Goal: Transaction & Acquisition: Purchase product/service

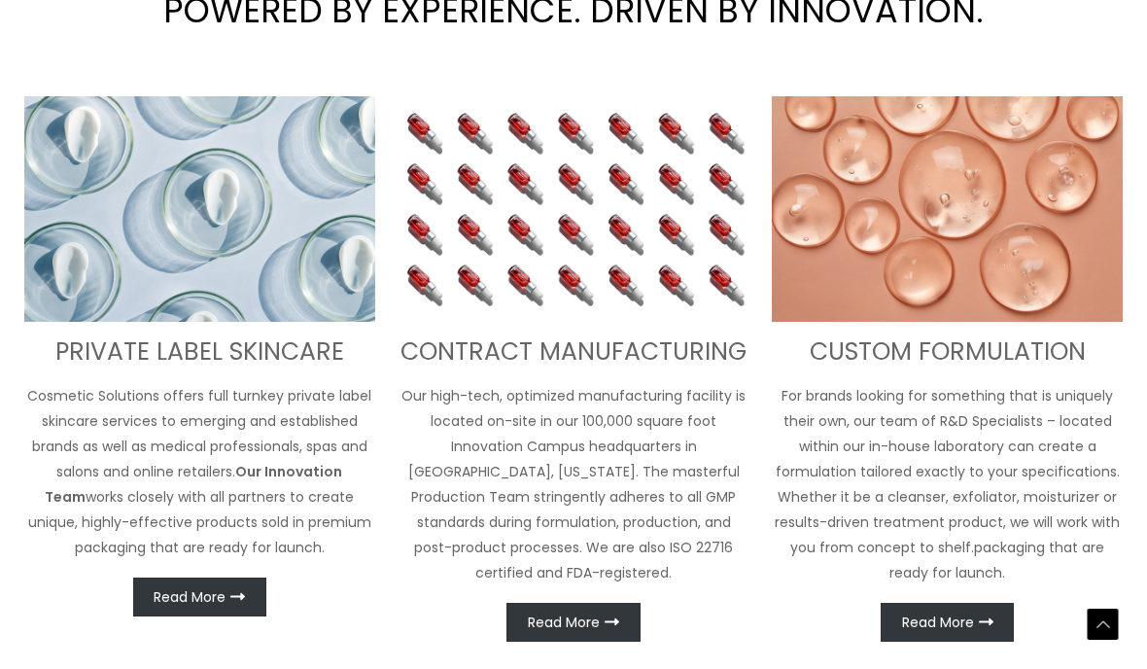
scroll to position [635, 0]
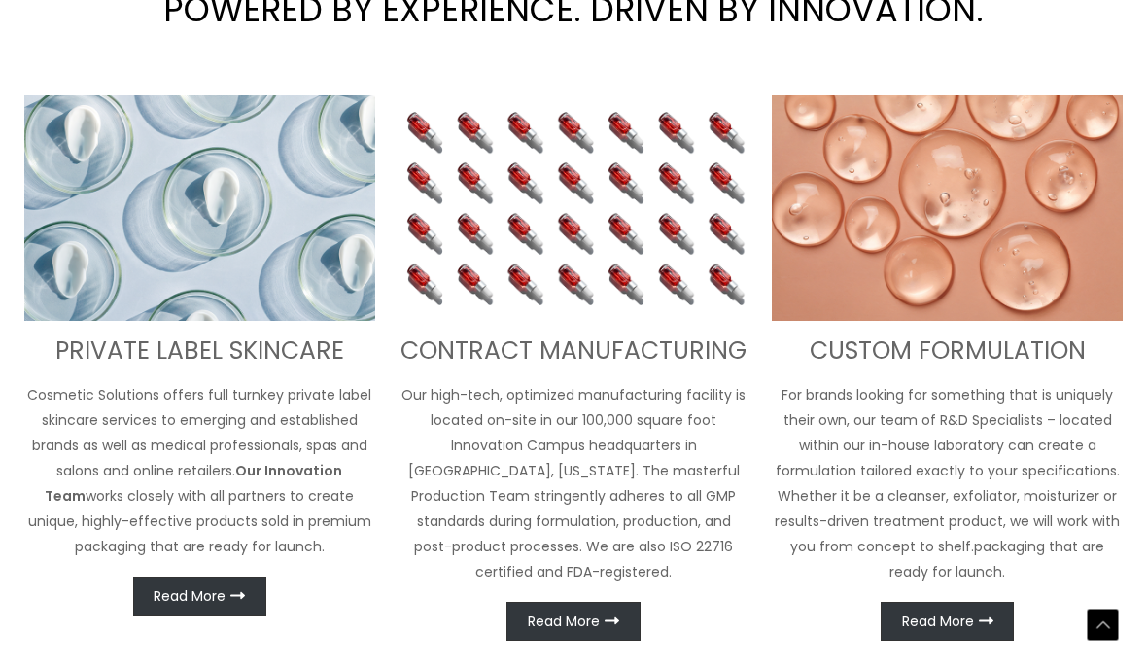
click at [221, 598] on span "Read More" at bounding box center [190, 596] width 72 height 14
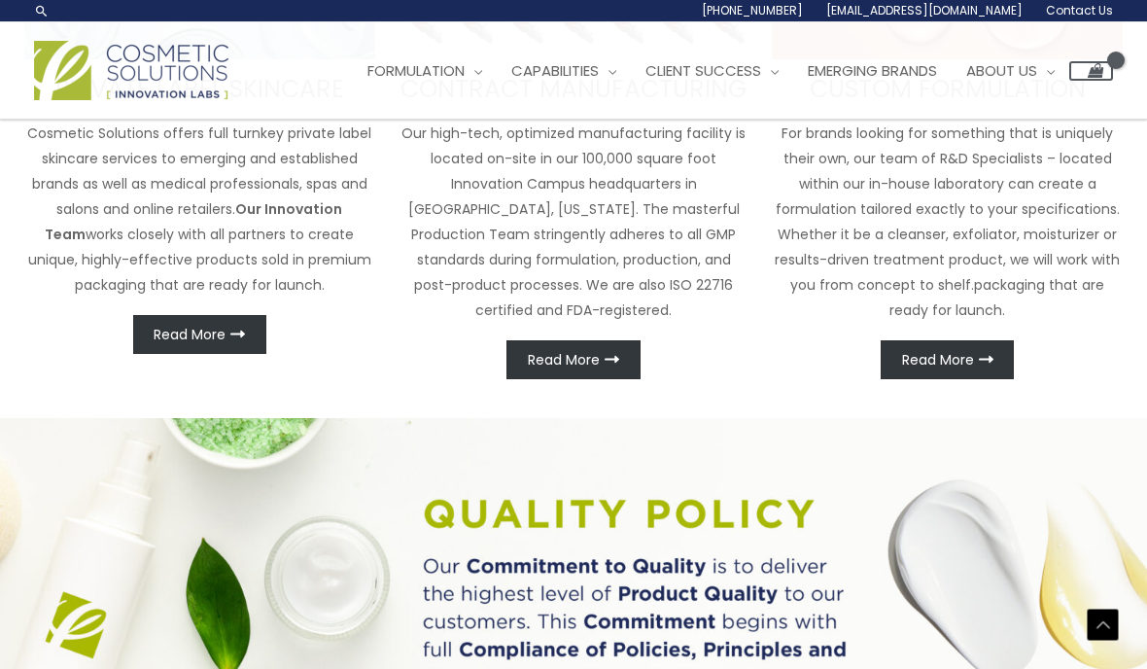
scroll to position [895, 0]
click at [211, 322] on link "Read More" at bounding box center [199, 335] width 133 height 39
click at [190, 336] on span "Read More" at bounding box center [190, 336] width 72 height 14
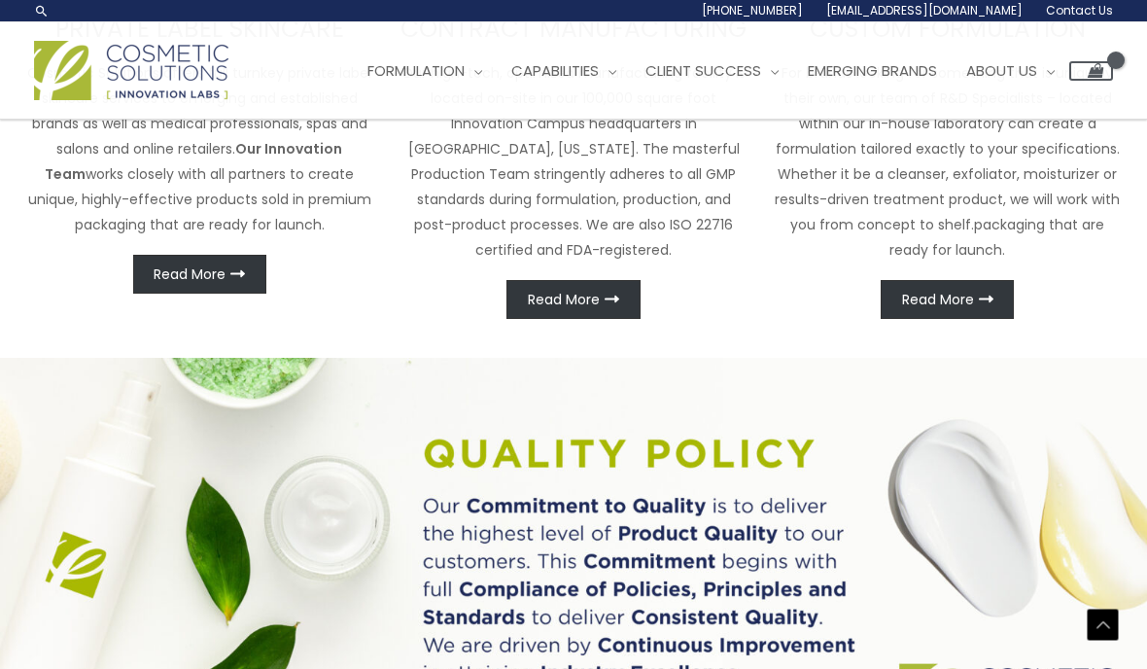
scroll to position [956, 0]
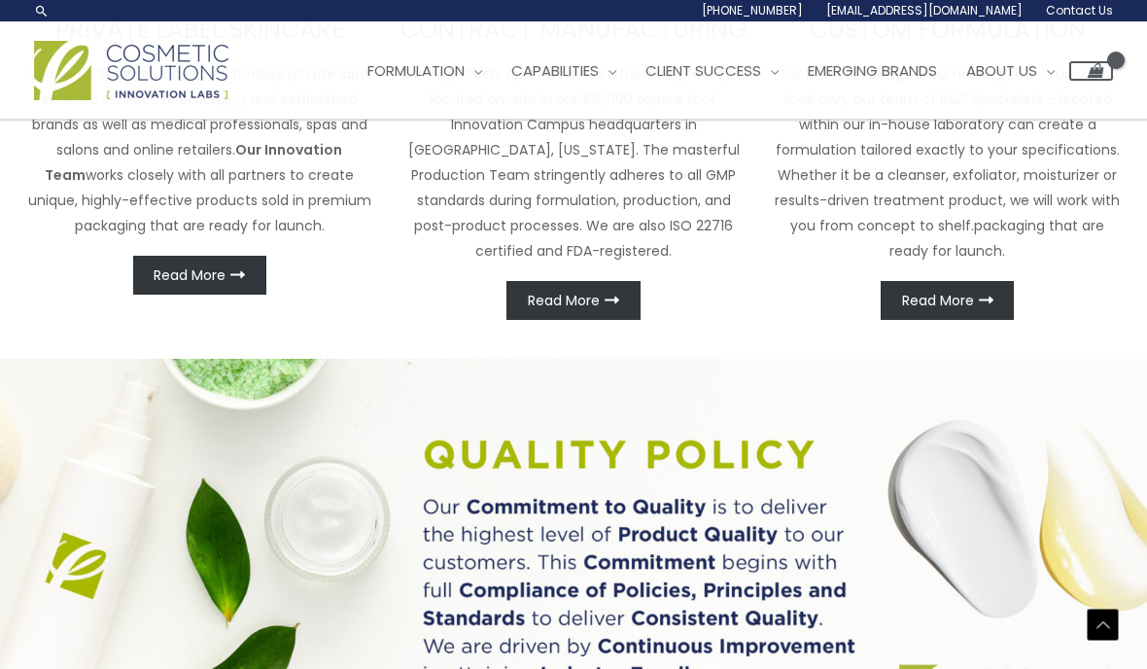
click at [201, 271] on span "Read More" at bounding box center [190, 275] width 72 height 14
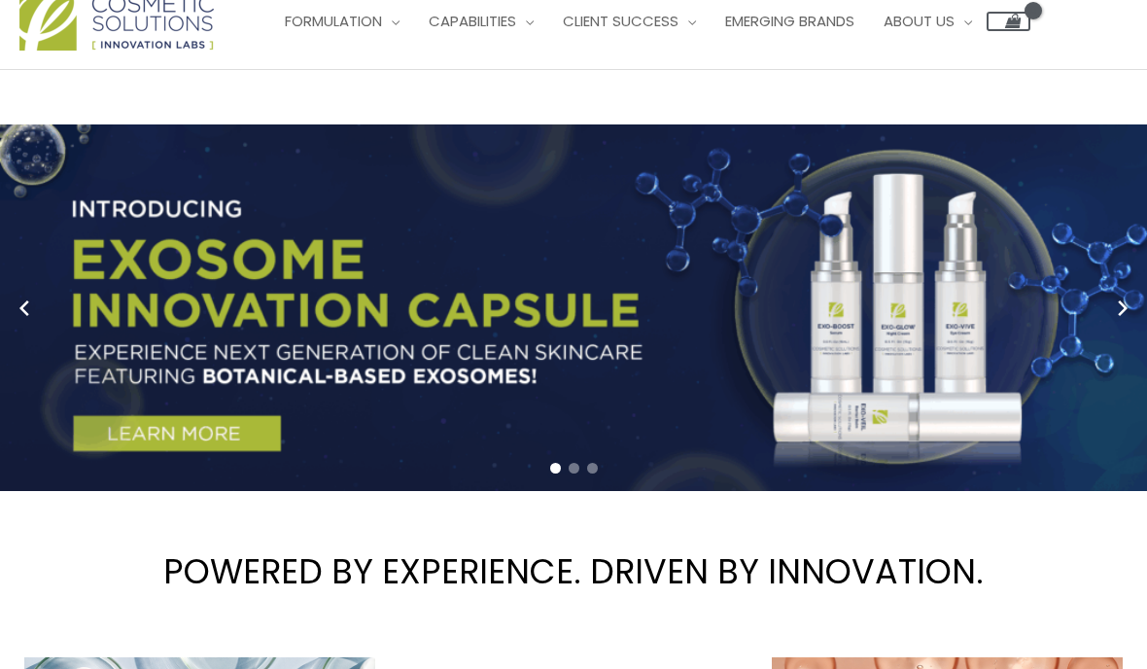
scroll to position [0, 0]
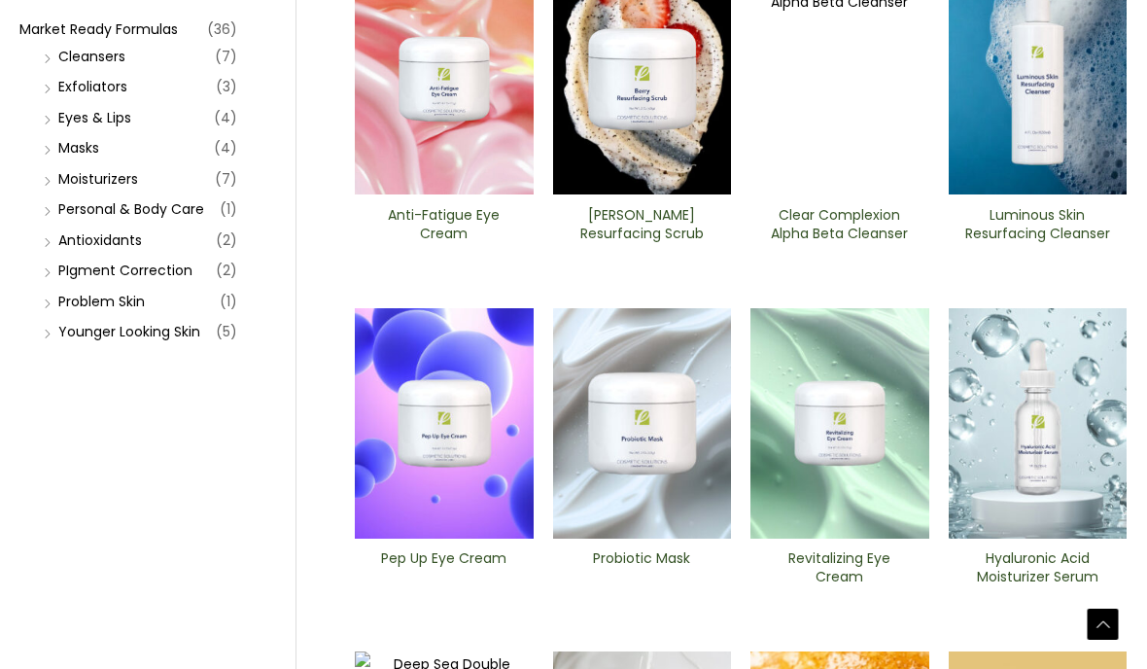
scroll to position [329, 0]
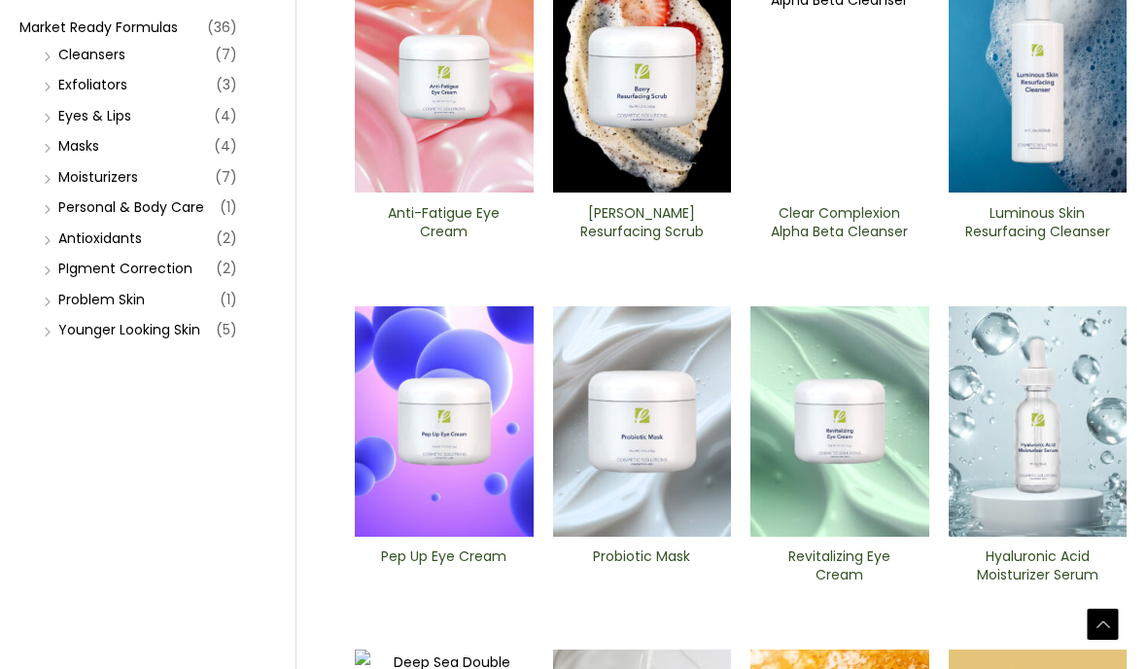
click at [1057, 450] on img at bounding box center [1038, 422] width 179 height 230
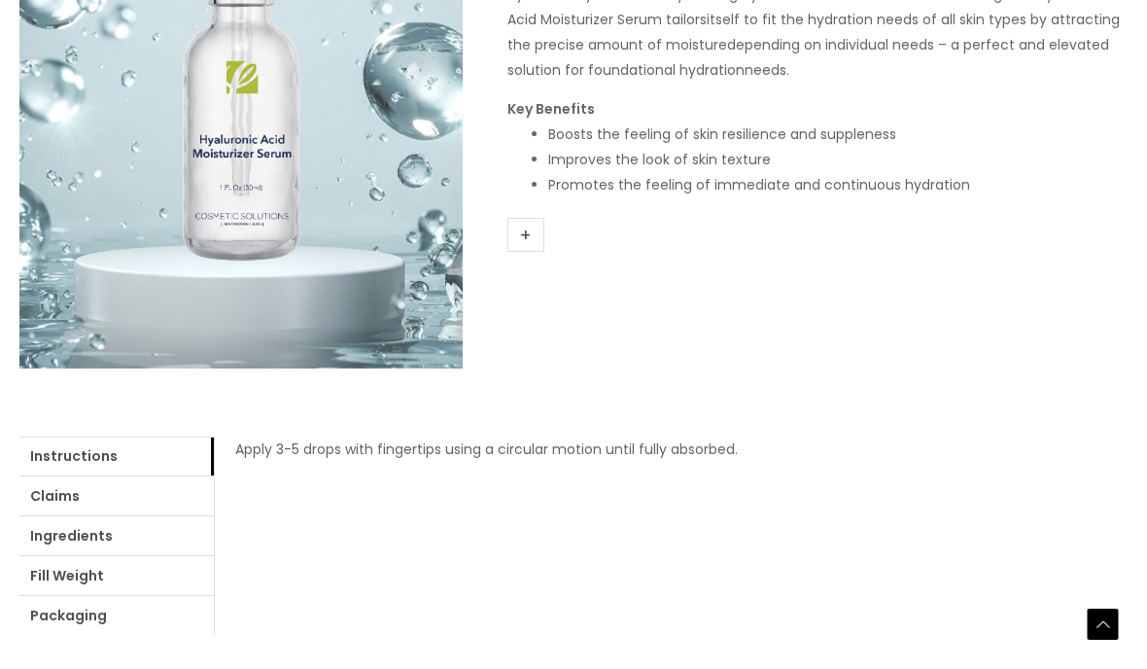
scroll to position [437, 0]
click at [60, 541] on link "Ingredients" at bounding box center [116, 535] width 194 height 39
click at [718, 456] on link "login" at bounding box center [709, 448] width 32 height 19
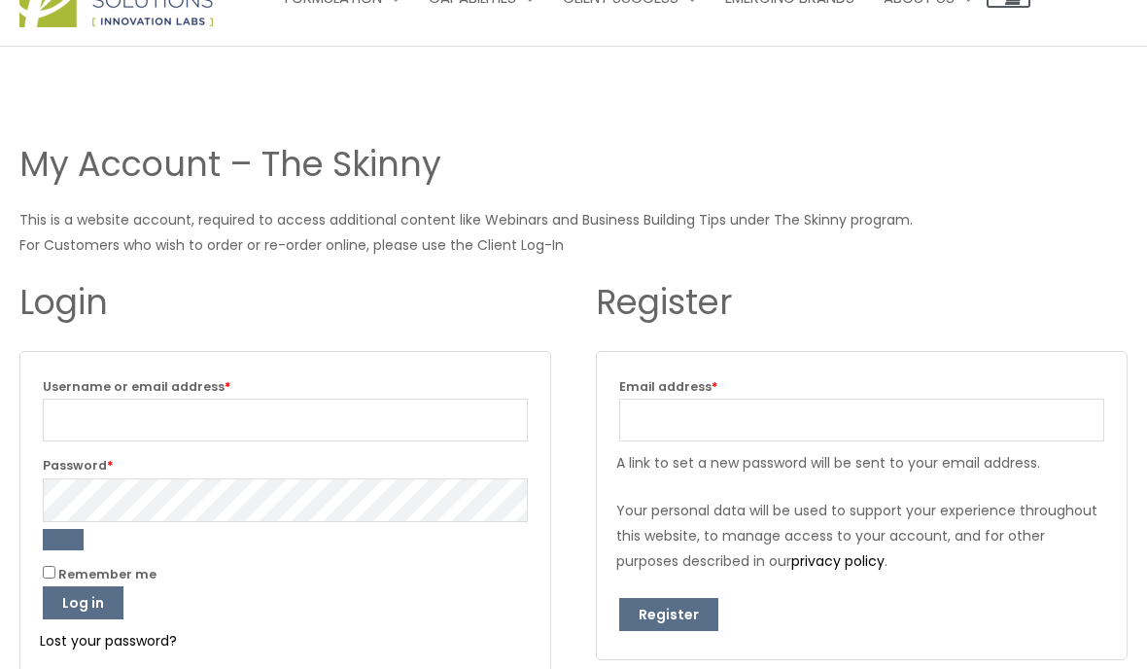
scroll to position [72, 0]
click at [912, 423] on input "Email address * Required" at bounding box center [861, 421] width 485 height 43
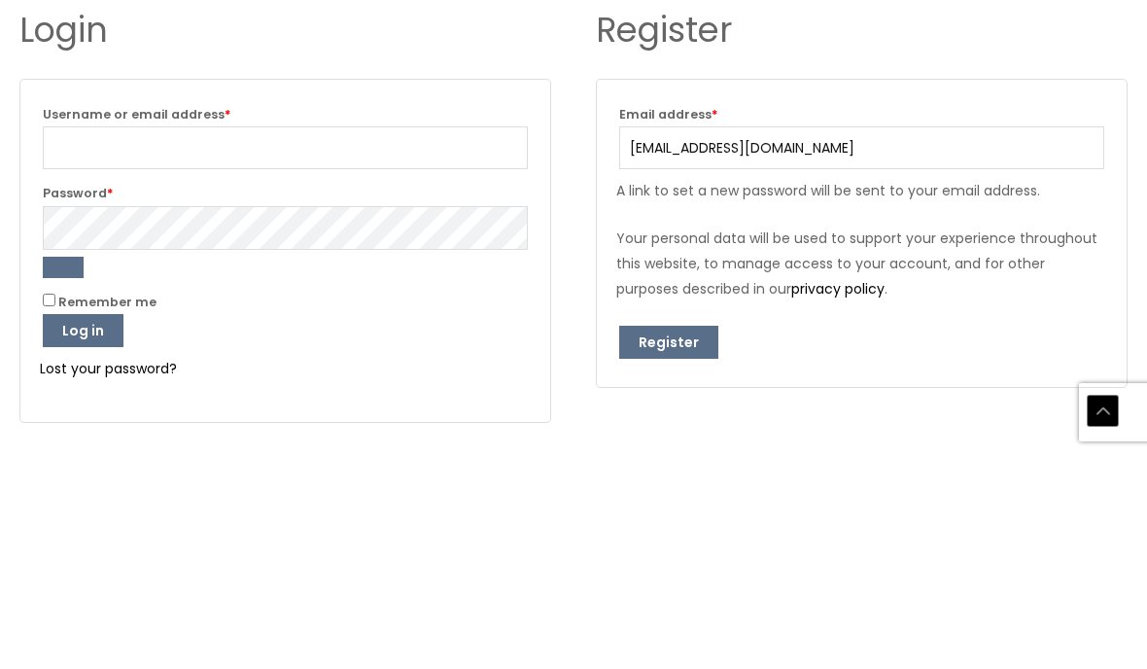
scroll to position [133, 0]
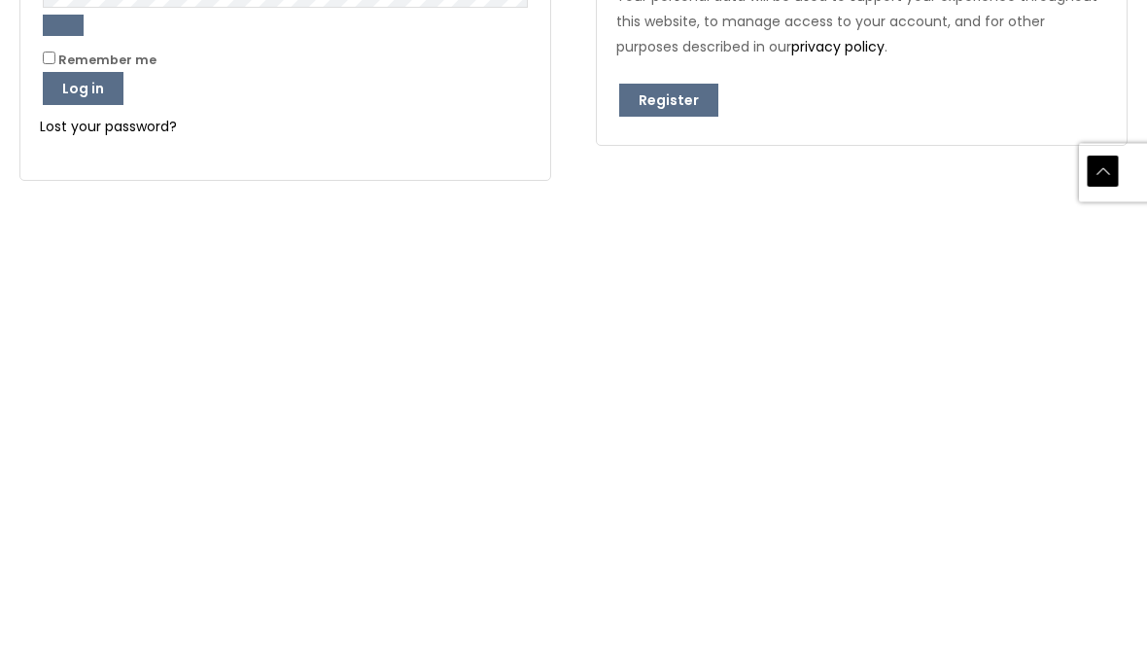
type input "vbrown@tatoribeauty.com"
click at [656, 538] on button "Register" at bounding box center [668, 554] width 99 height 33
